Goal: Information Seeking & Learning: Find specific fact

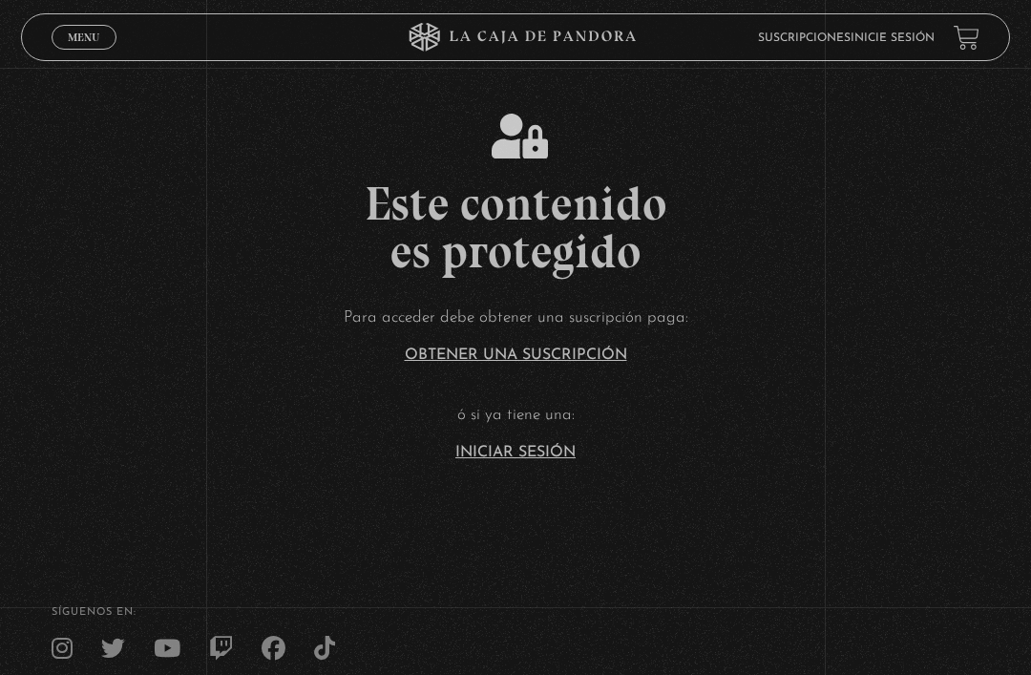
click at [83, 37] on span "Menu" at bounding box center [84, 37] width 32 height 11
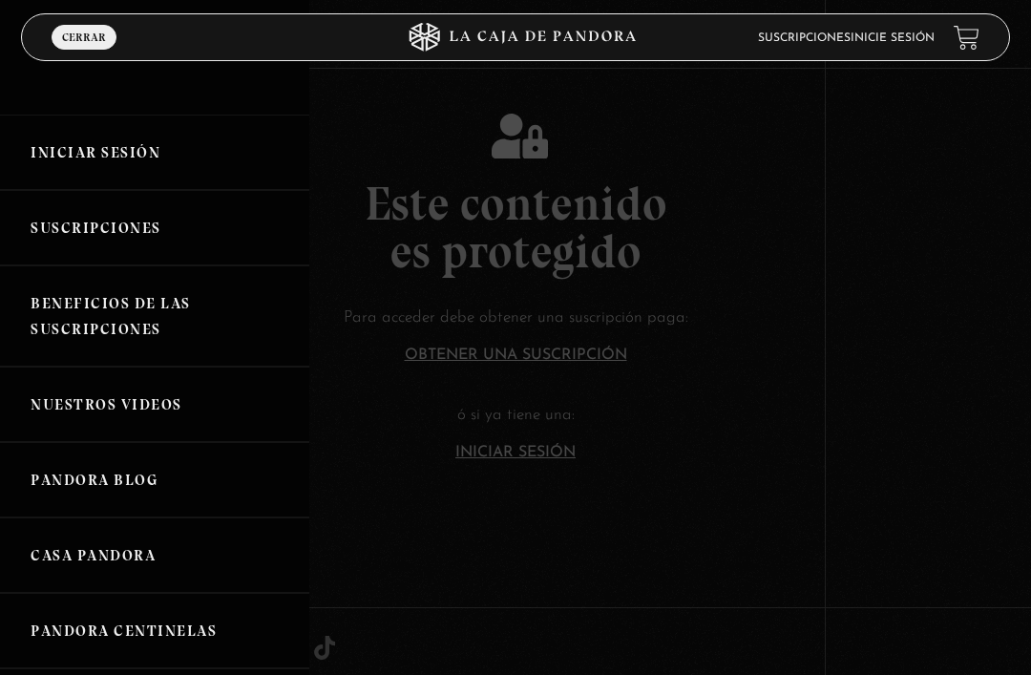
click at [141, 149] on link "Iniciar Sesión" at bounding box center [154, 152] width 309 height 75
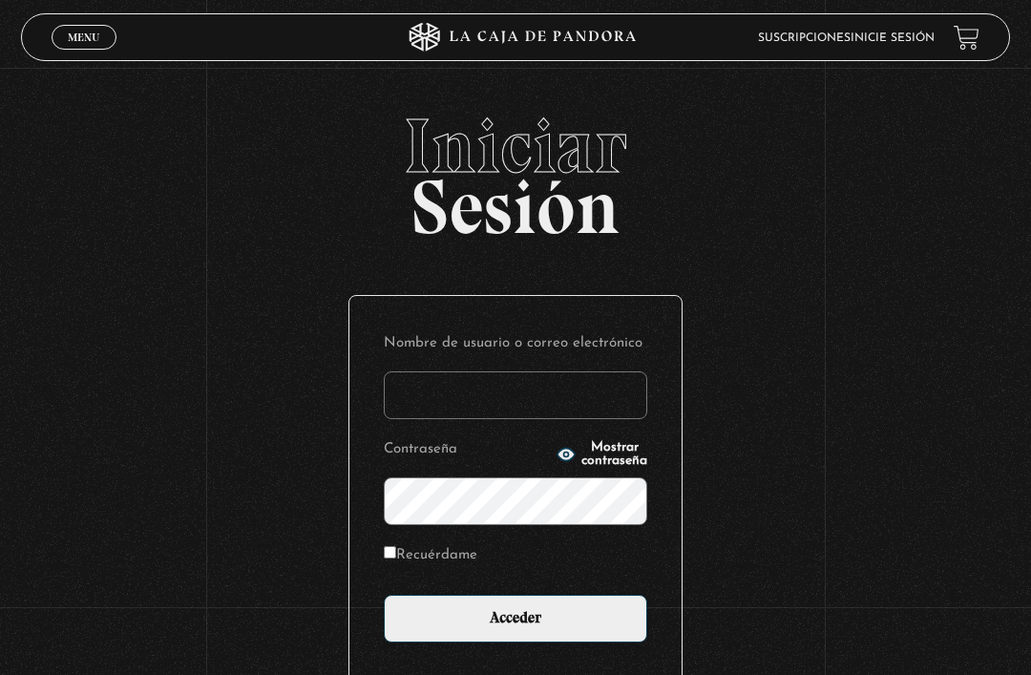
type input "[EMAIL_ADDRESS][DOMAIN_NAME]"
click at [516, 628] on input "Acceder" at bounding box center [516, 619] width 264 height 48
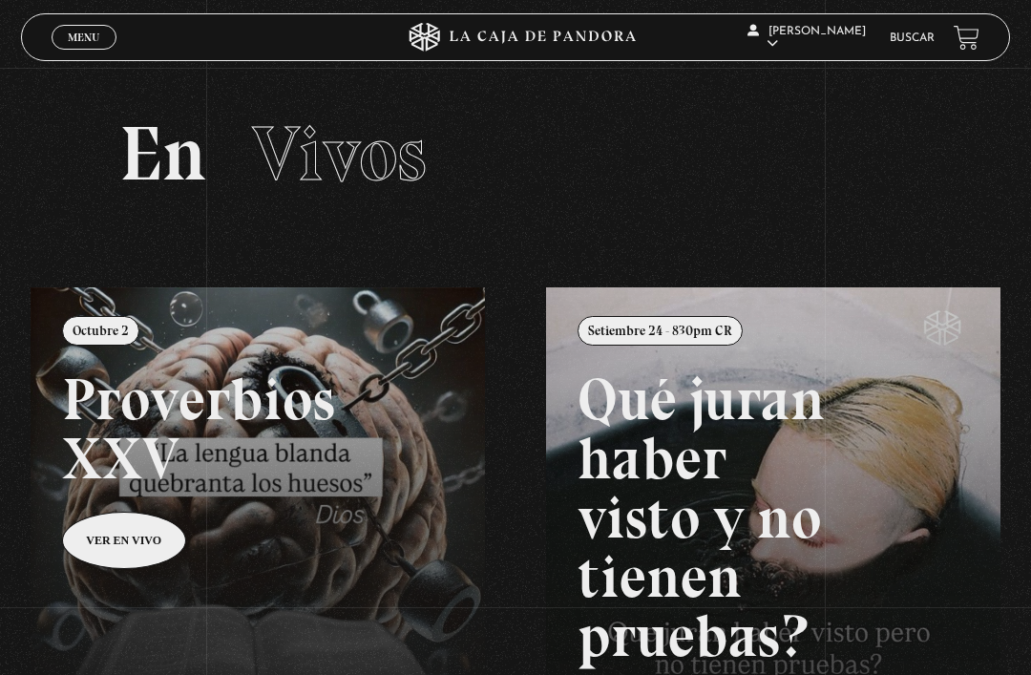
click at [94, 43] on span "Menu" at bounding box center [84, 37] width 32 height 11
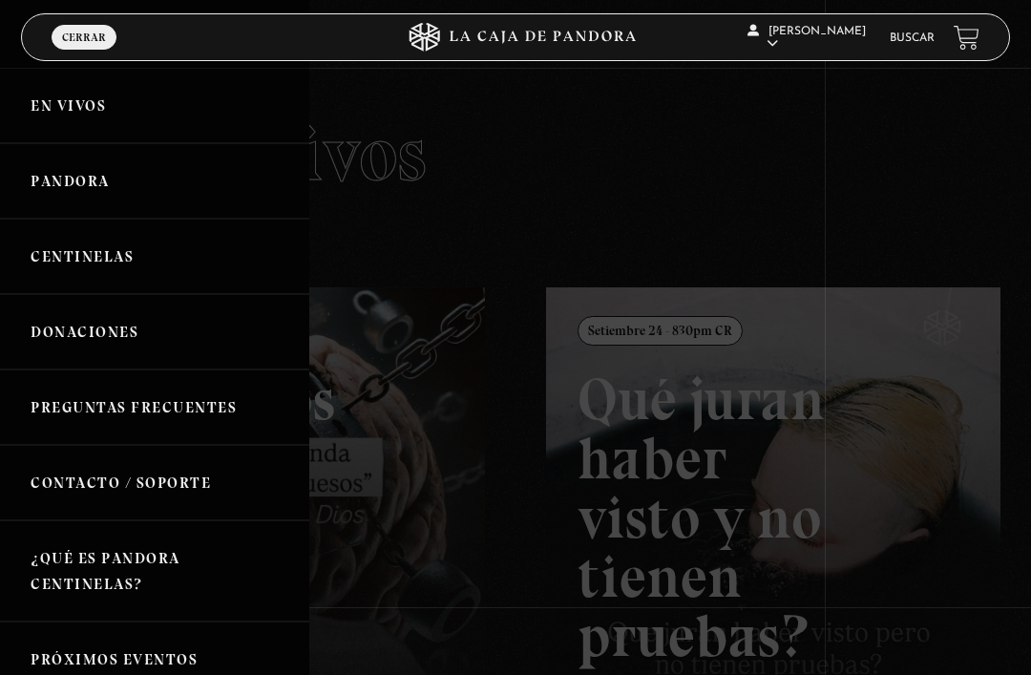
click at [916, 40] on link "Buscar" at bounding box center [912, 37] width 45 height 11
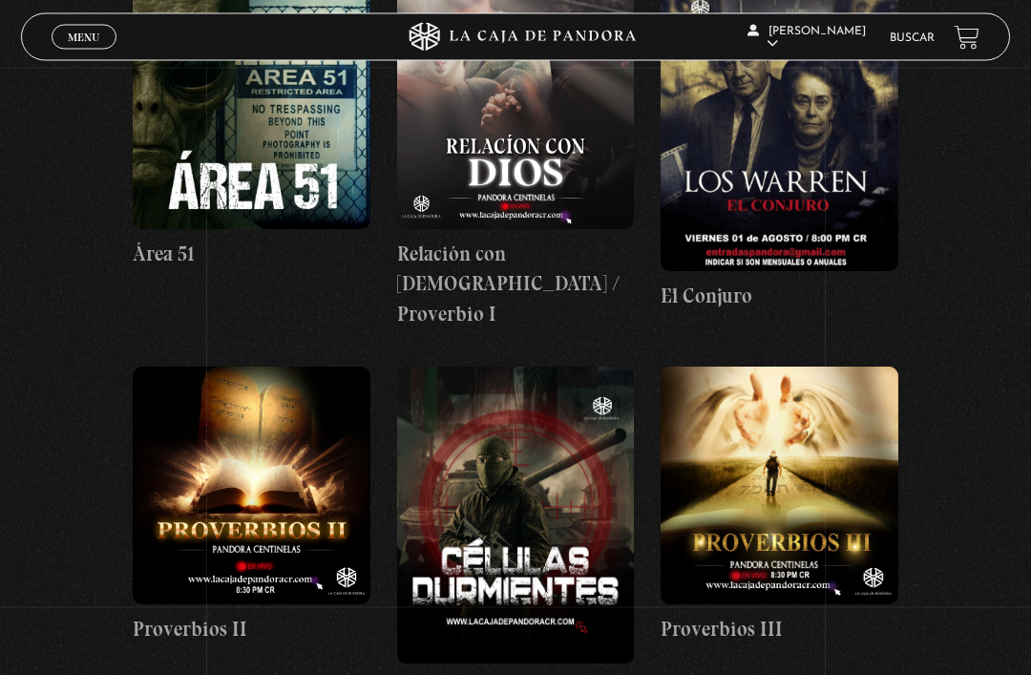
scroll to position [1196, 0]
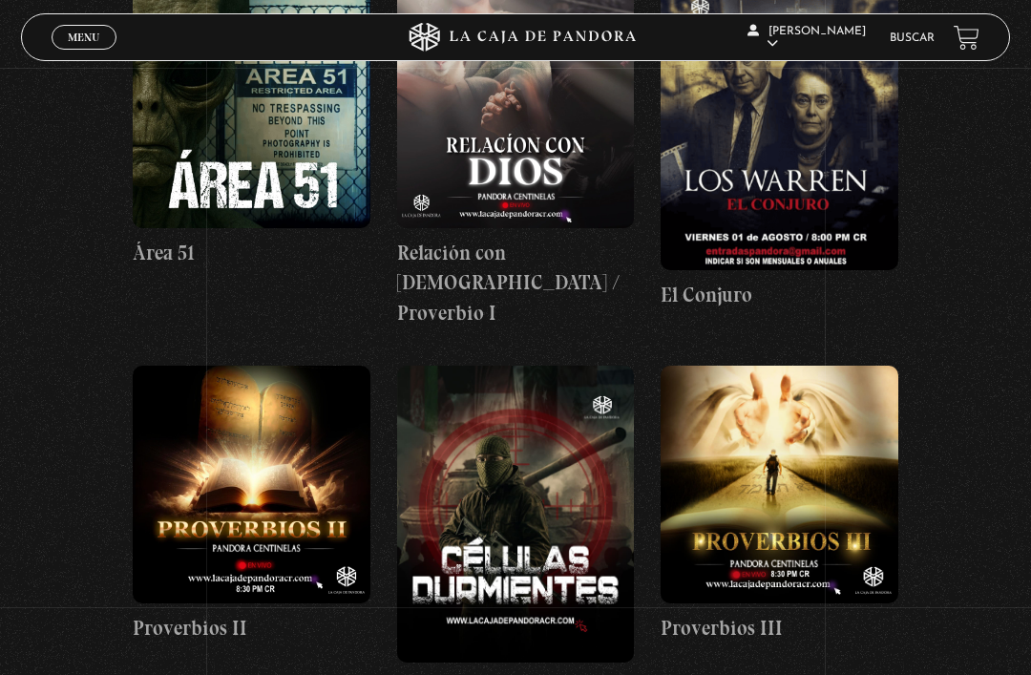
click at [923, 33] on link "Buscar" at bounding box center [912, 37] width 45 height 11
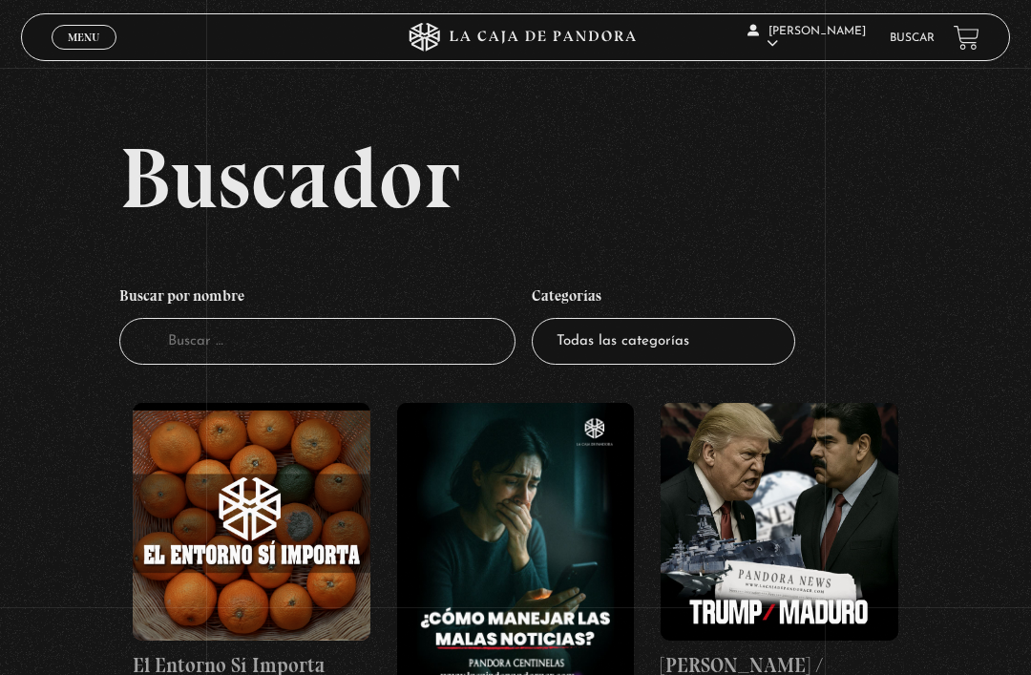
click at [340, 350] on input "Buscador" at bounding box center [317, 341] width 396 height 47
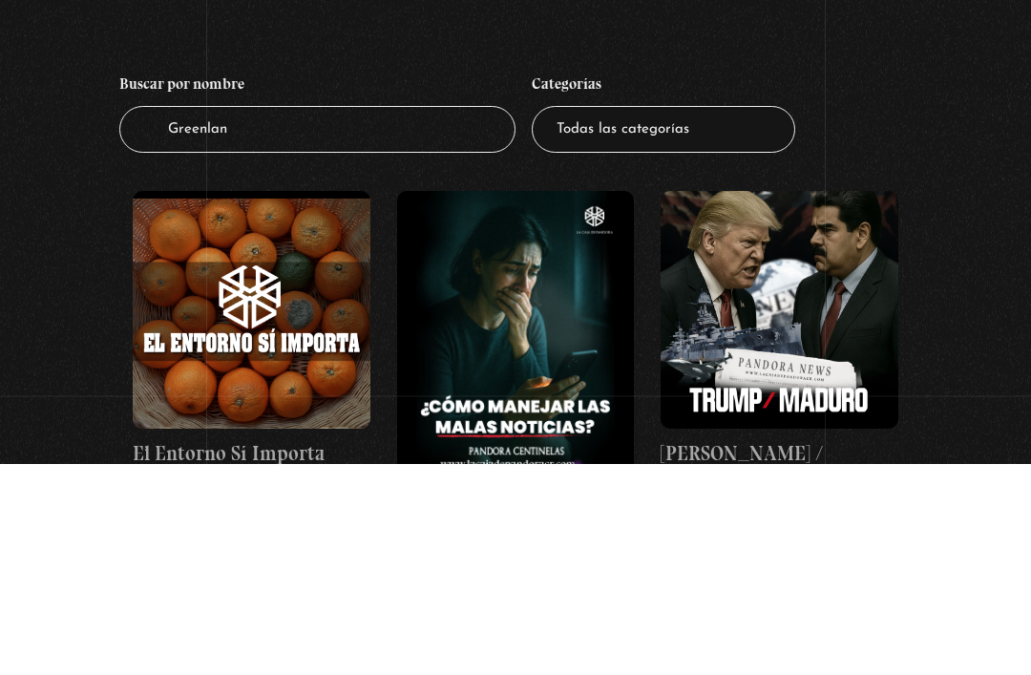
type input "[GEOGRAPHIC_DATA]"
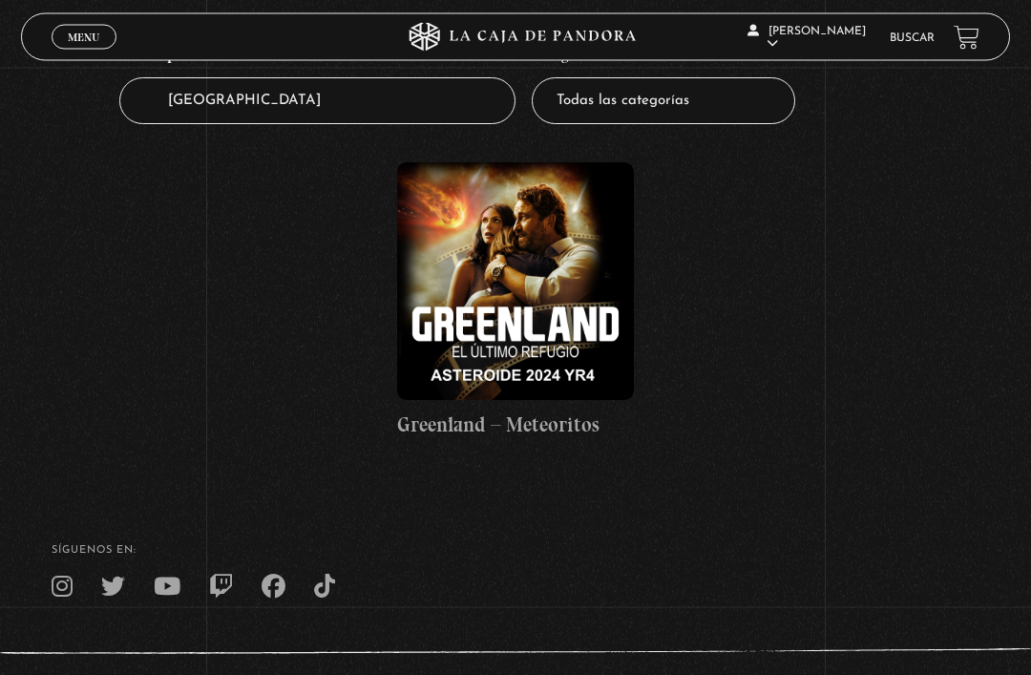
scroll to position [244, 0]
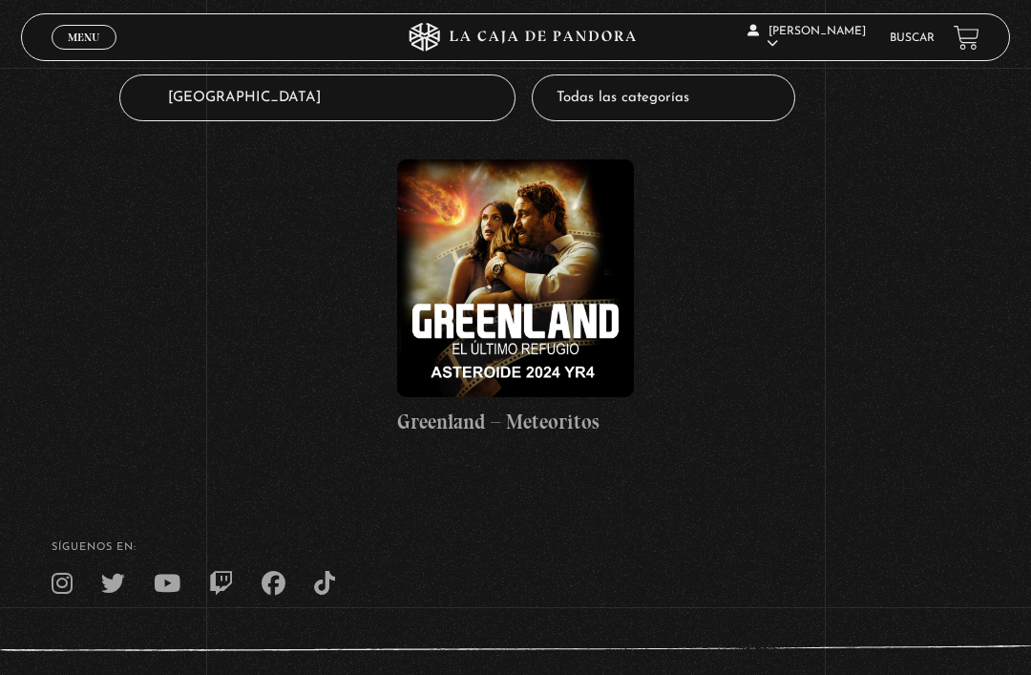
click at [559, 335] on figure at bounding box center [516, 278] width 238 height 238
